Goal: Check status: Check status

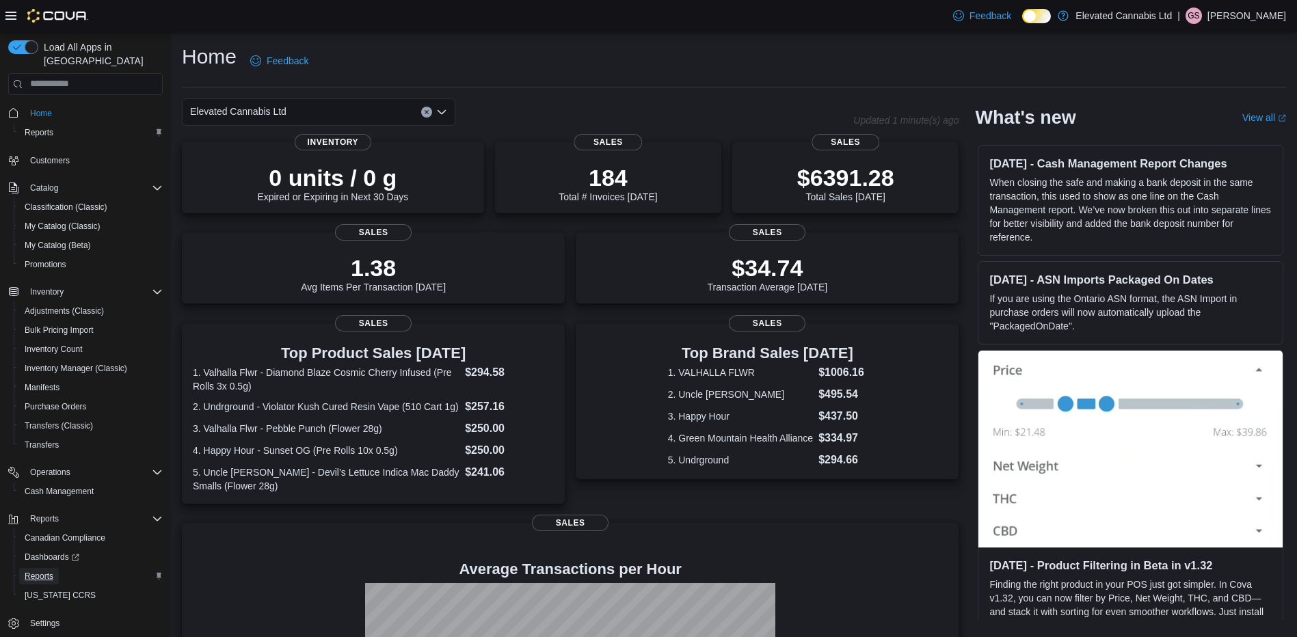
click at [43, 571] on span "Reports" at bounding box center [39, 576] width 29 height 11
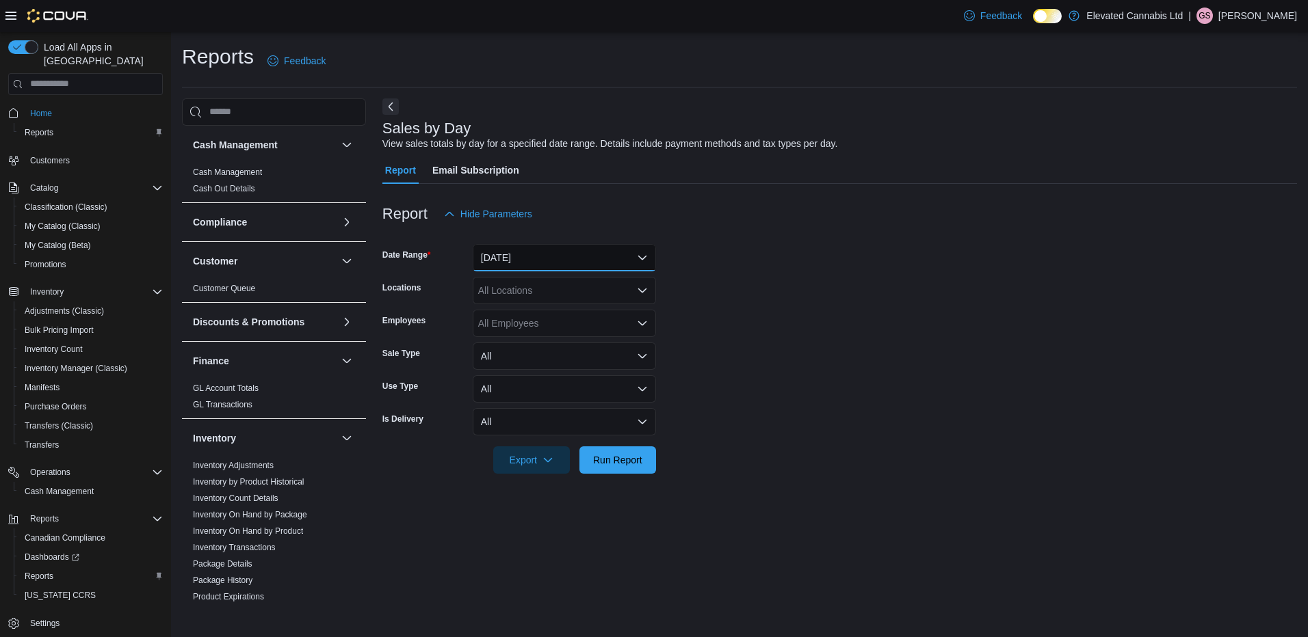
click at [532, 255] on button "[DATE]" at bounding box center [564, 257] width 183 height 27
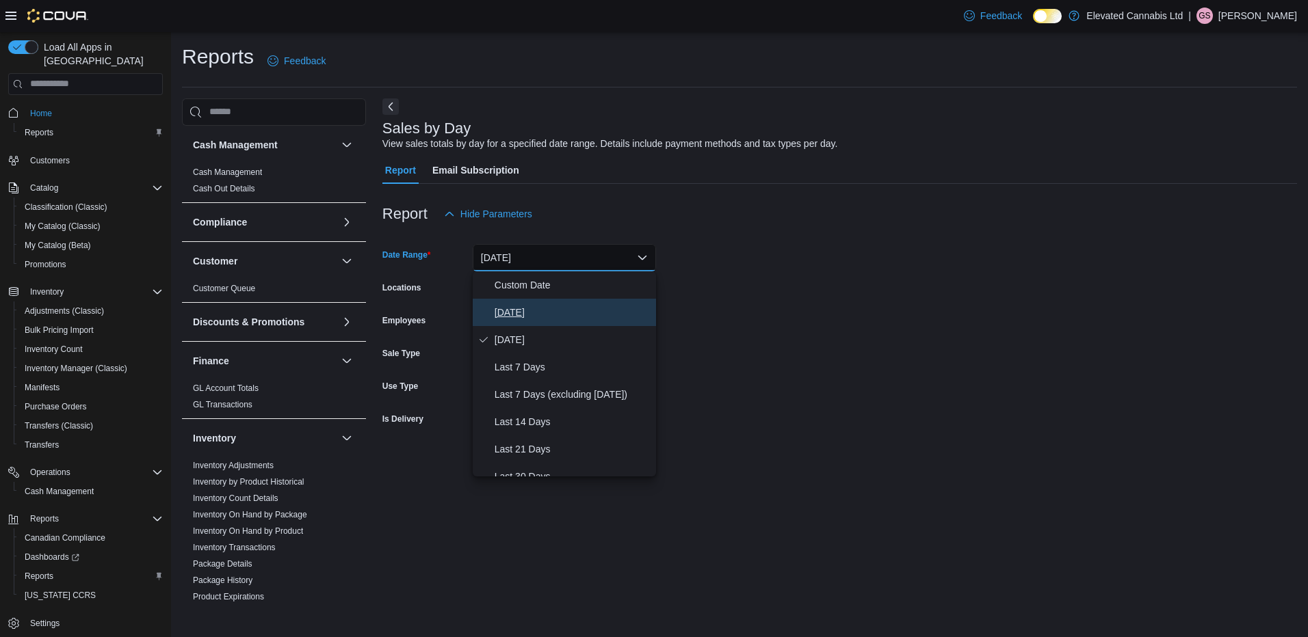
click at [520, 315] on span "[DATE]" at bounding box center [572, 312] width 156 height 16
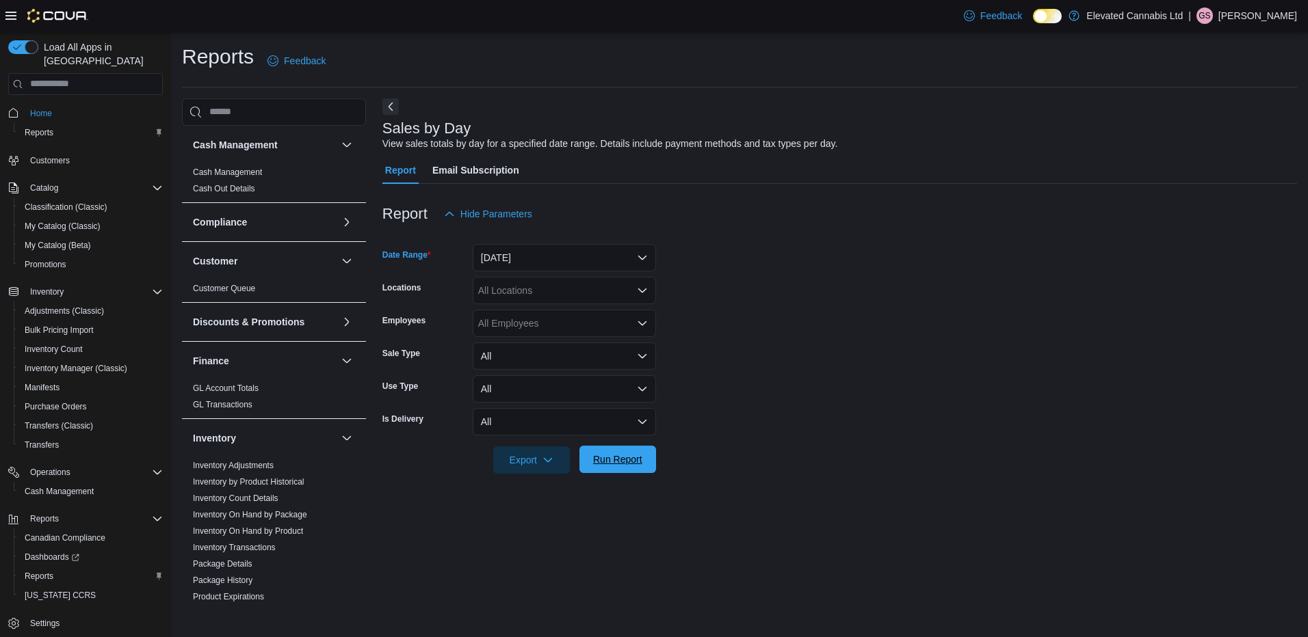
click at [643, 456] on span "Run Report" at bounding box center [617, 459] width 60 height 27
